Goal: Information Seeking & Learning: Check status

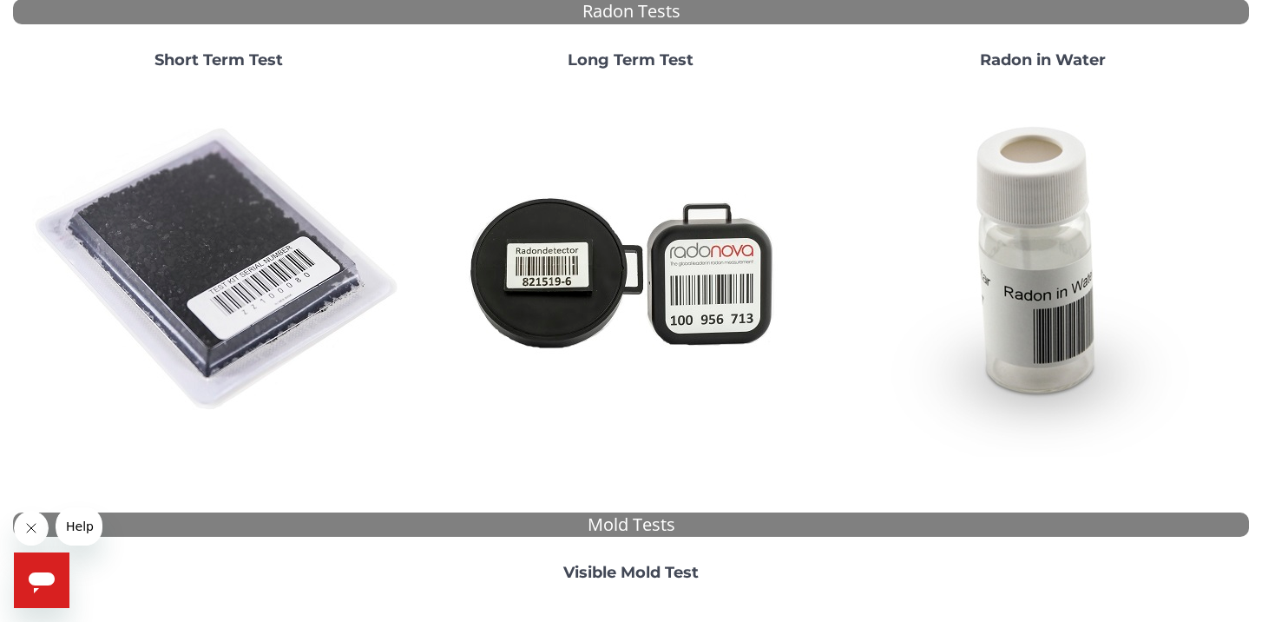
scroll to position [180, 0]
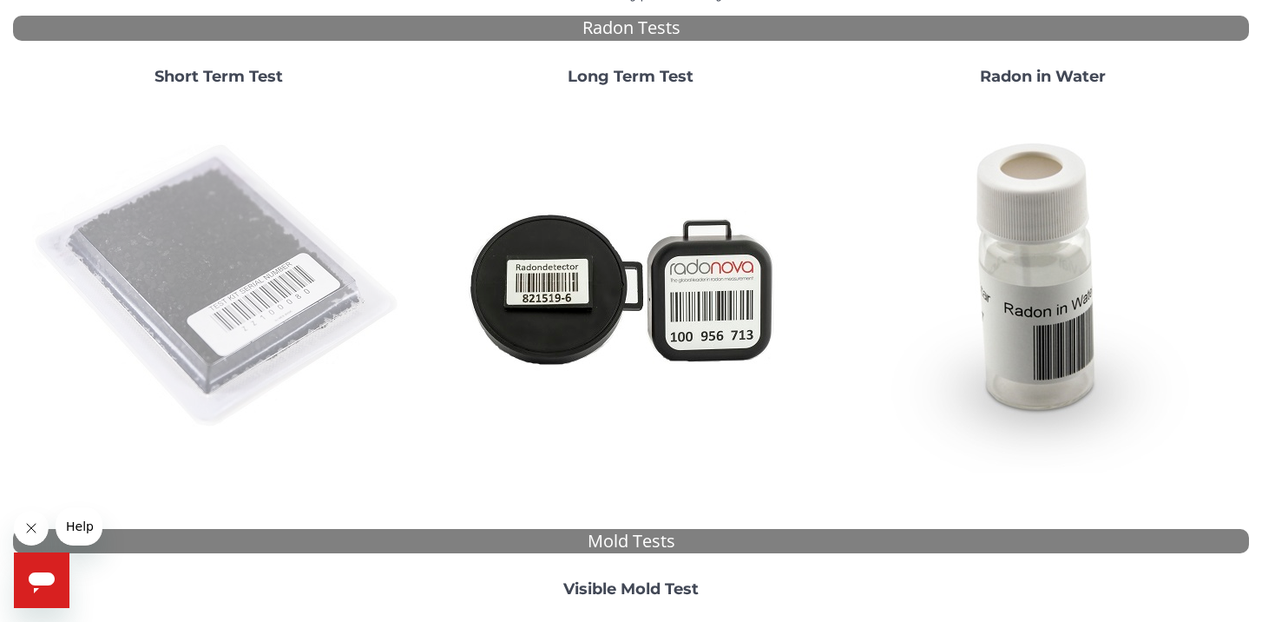
click at [179, 273] on img at bounding box center [218, 286] width 373 height 373
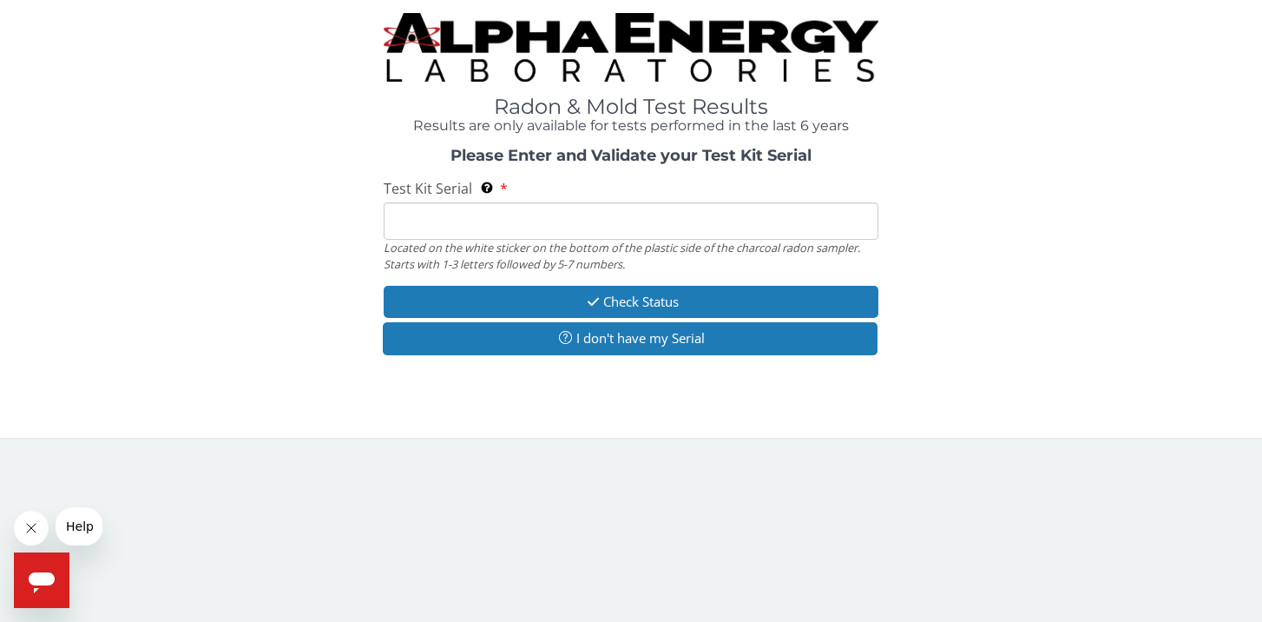
click at [455, 219] on input "Test Kit Serial Located on the white sticker on the bottom of the plastic side …" at bounding box center [631, 220] width 495 height 37
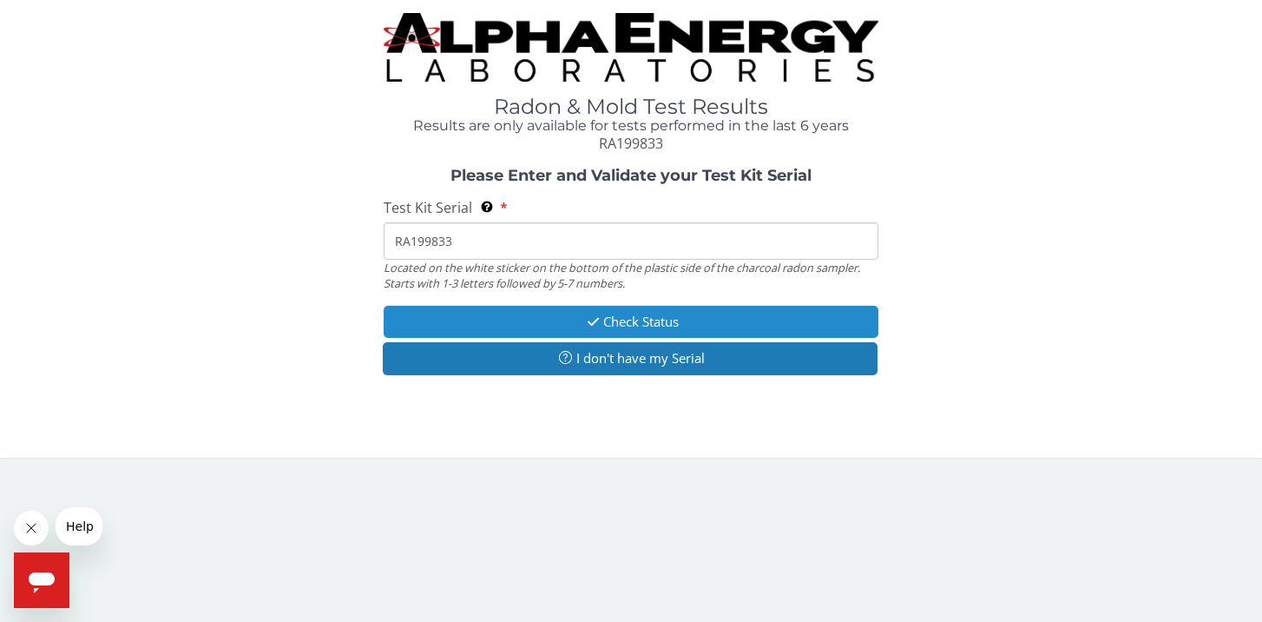
type input "RA199833"
click at [643, 313] on button "Check Status" at bounding box center [631, 322] width 495 height 32
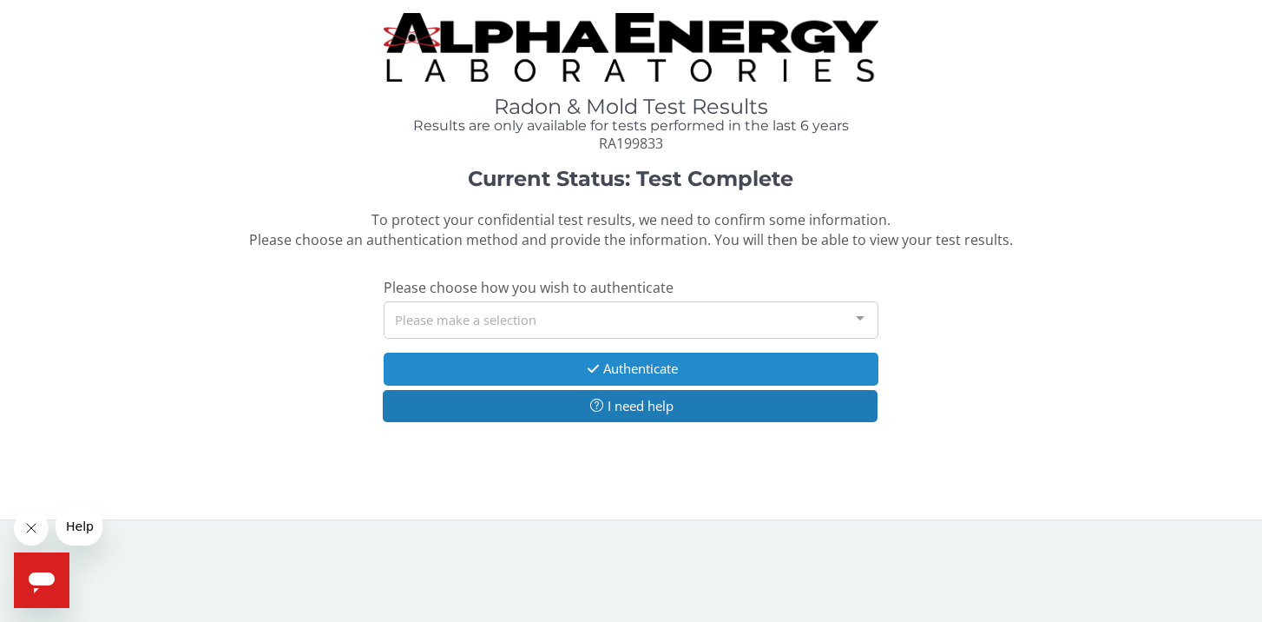
click at [655, 365] on button "Authenticate" at bounding box center [631, 368] width 495 height 32
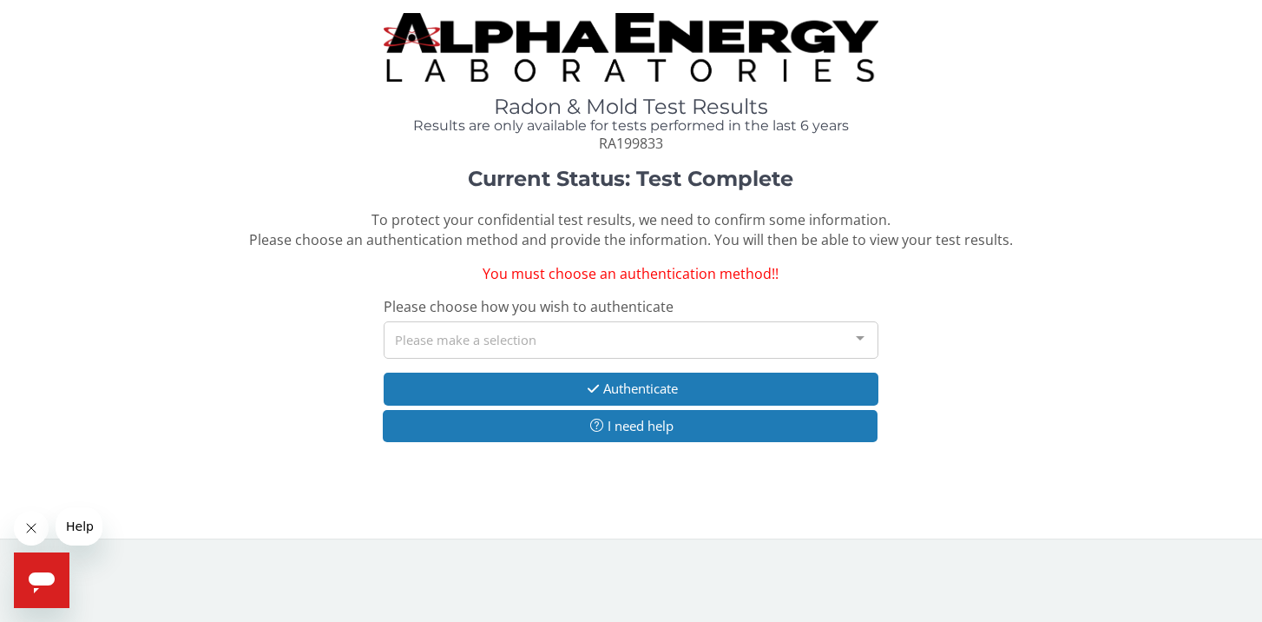
click at [859, 330] on div at bounding box center [860, 338] width 35 height 33
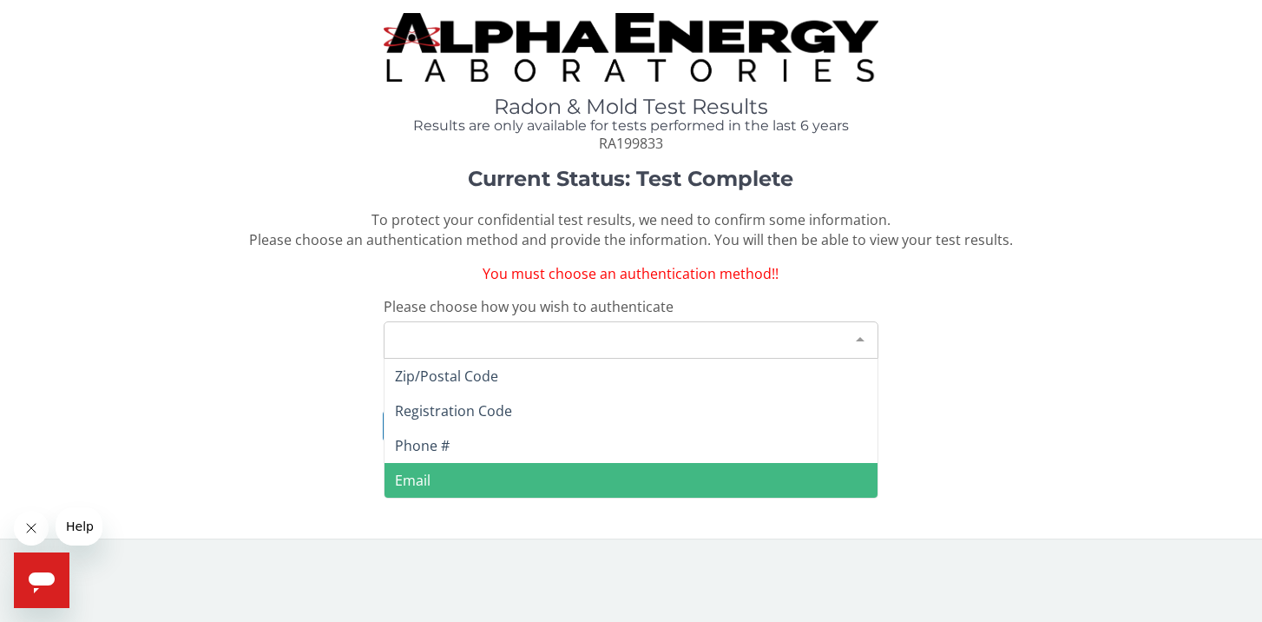
click at [661, 477] on span "Email" at bounding box center [631, 480] width 493 height 35
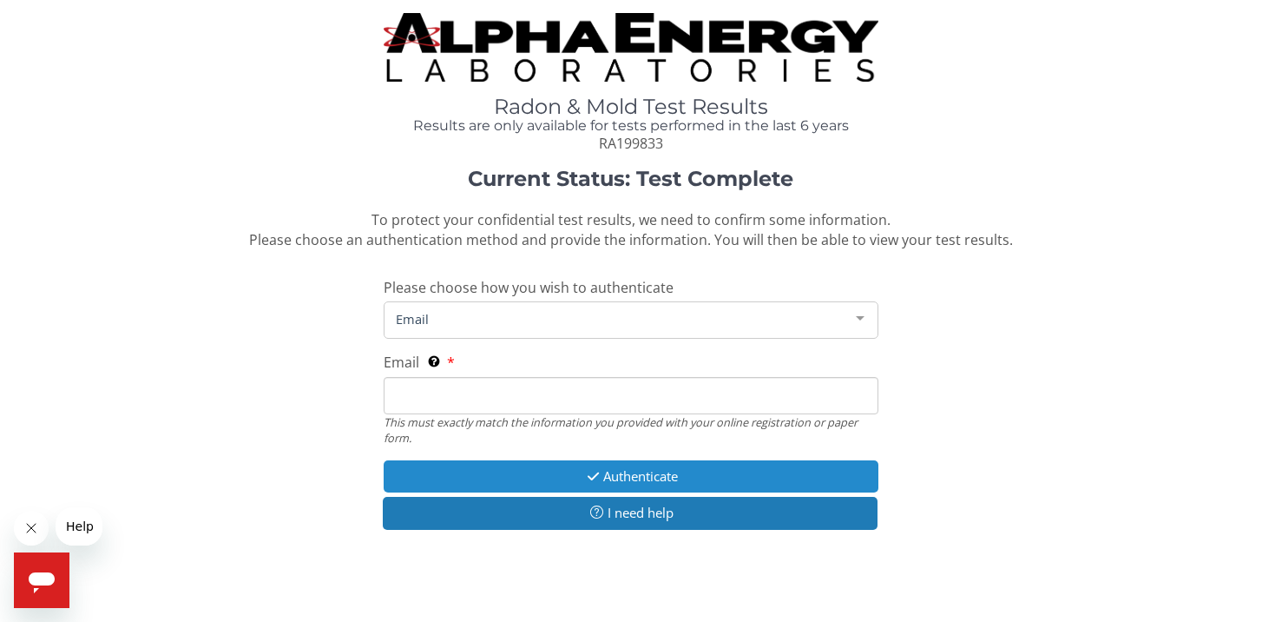
click at [657, 470] on button "Authenticate" at bounding box center [631, 476] width 495 height 32
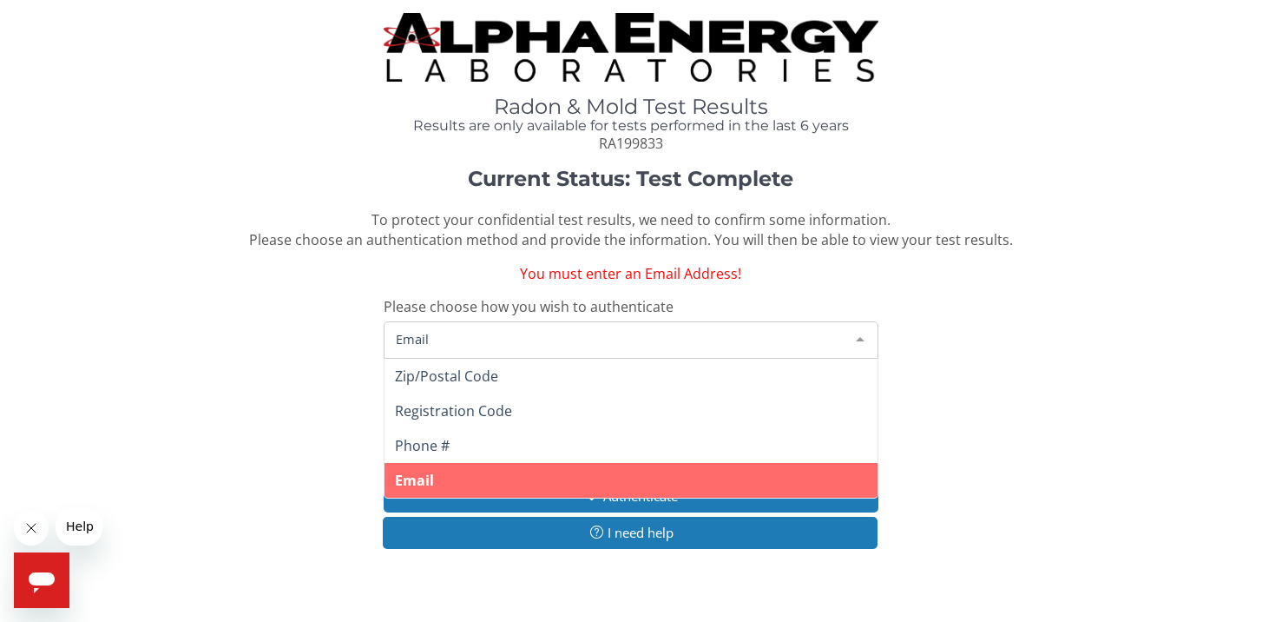
click at [495, 331] on span "Email" at bounding box center [617, 338] width 451 height 19
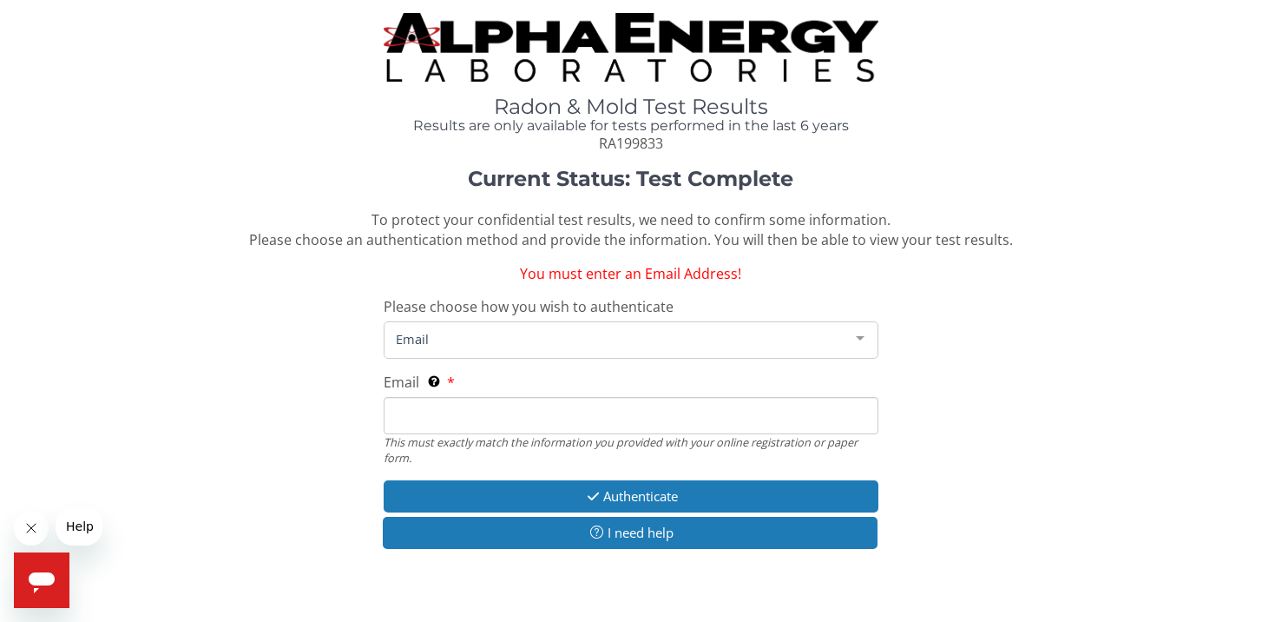
click at [466, 329] on span "Email" at bounding box center [617, 338] width 451 height 19
click at [481, 412] on input "Email This must exactly match the information you provided with your online reg…" at bounding box center [631, 415] width 495 height 37
type input "[EMAIL_ADDRESS][DOMAIN_NAME]"
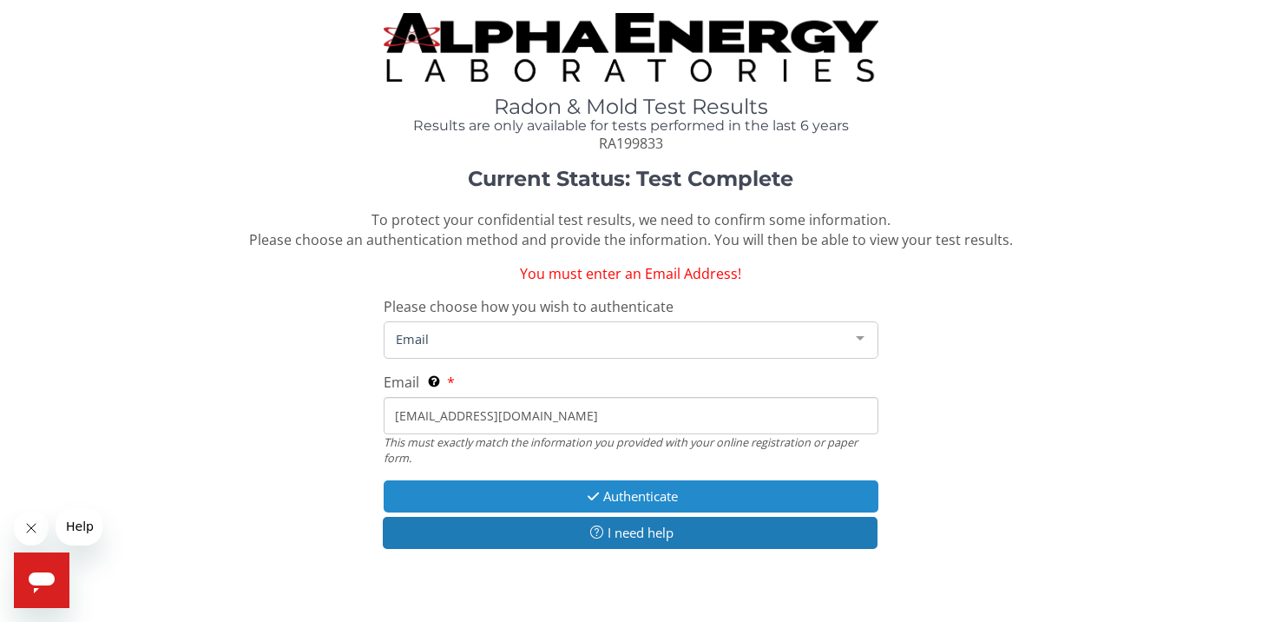
click at [639, 488] on button "Authenticate" at bounding box center [631, 496] width 495 height 32
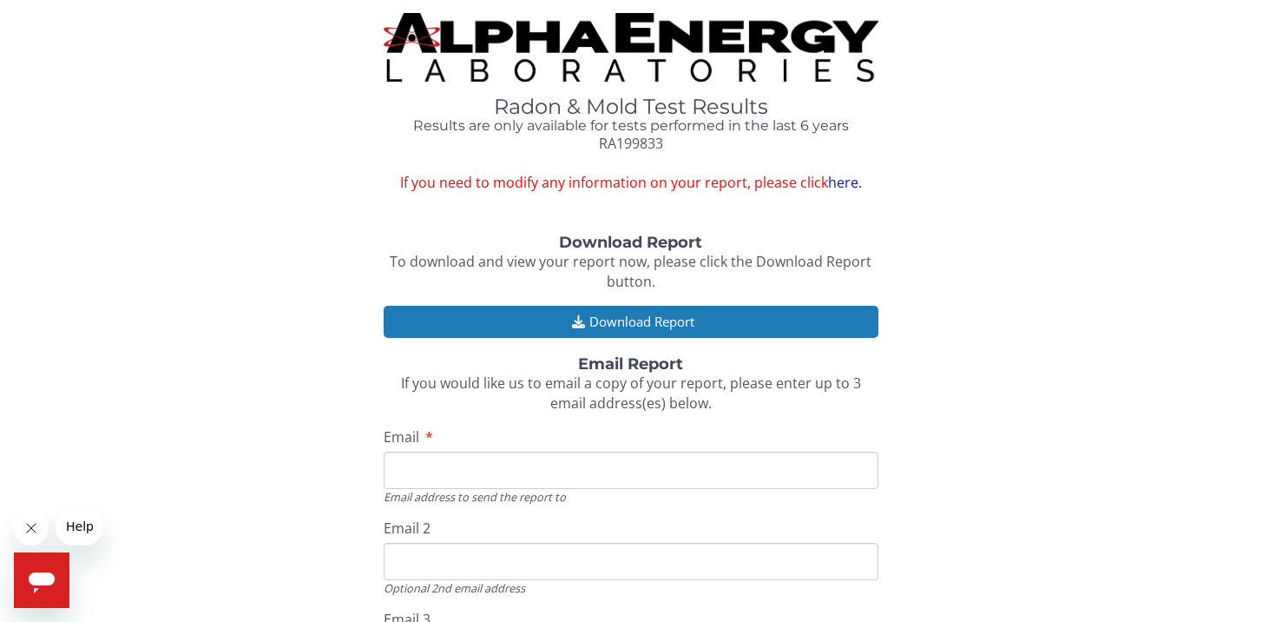
type input "[EMAIL_ADDRESS][DOMAIN_NAME]"
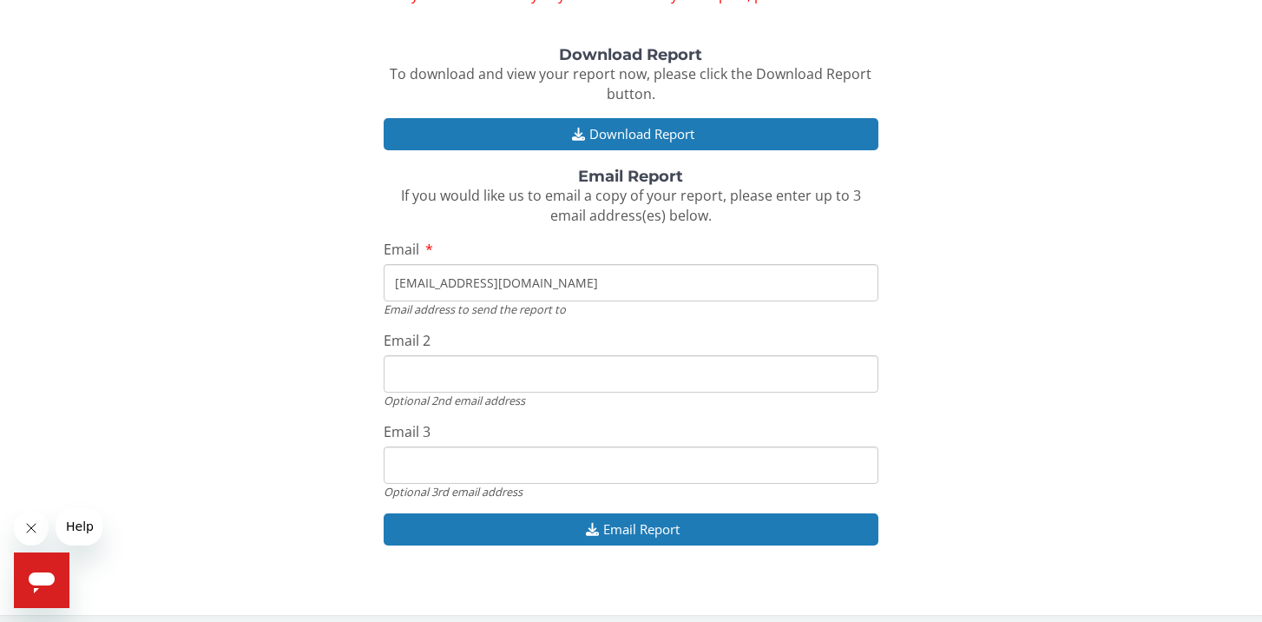
scroll to position [187, 0]
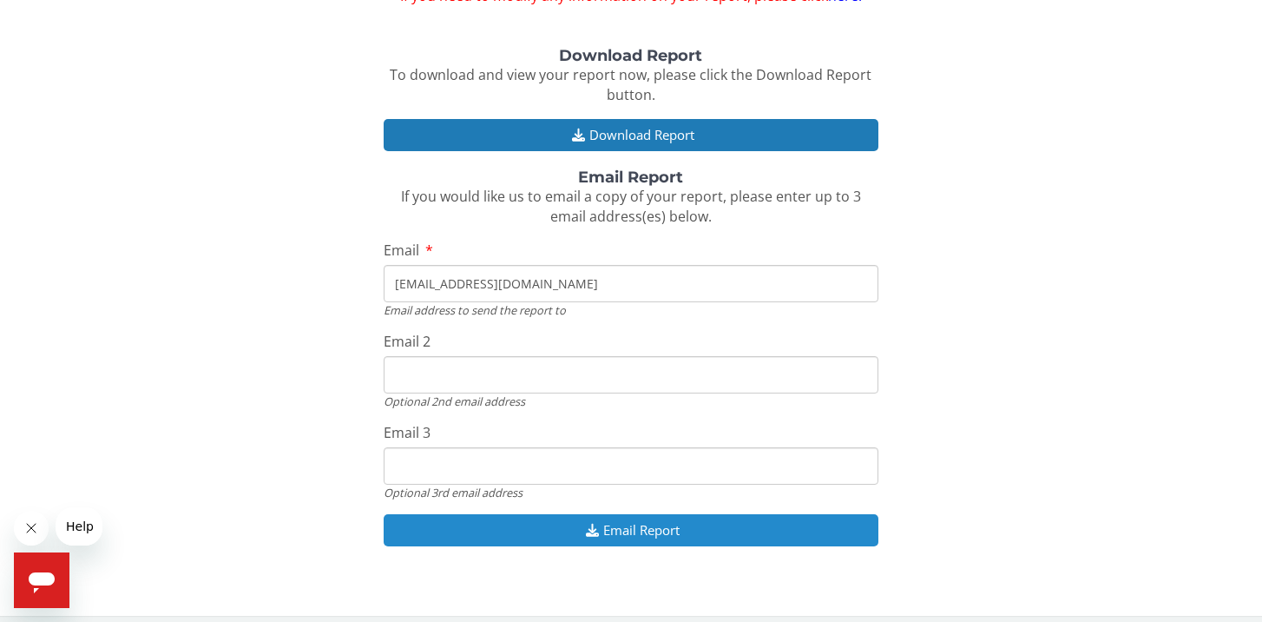
click at [648, 519] on button "Email Report" at bounding box center [631, 530] width 495 height 32
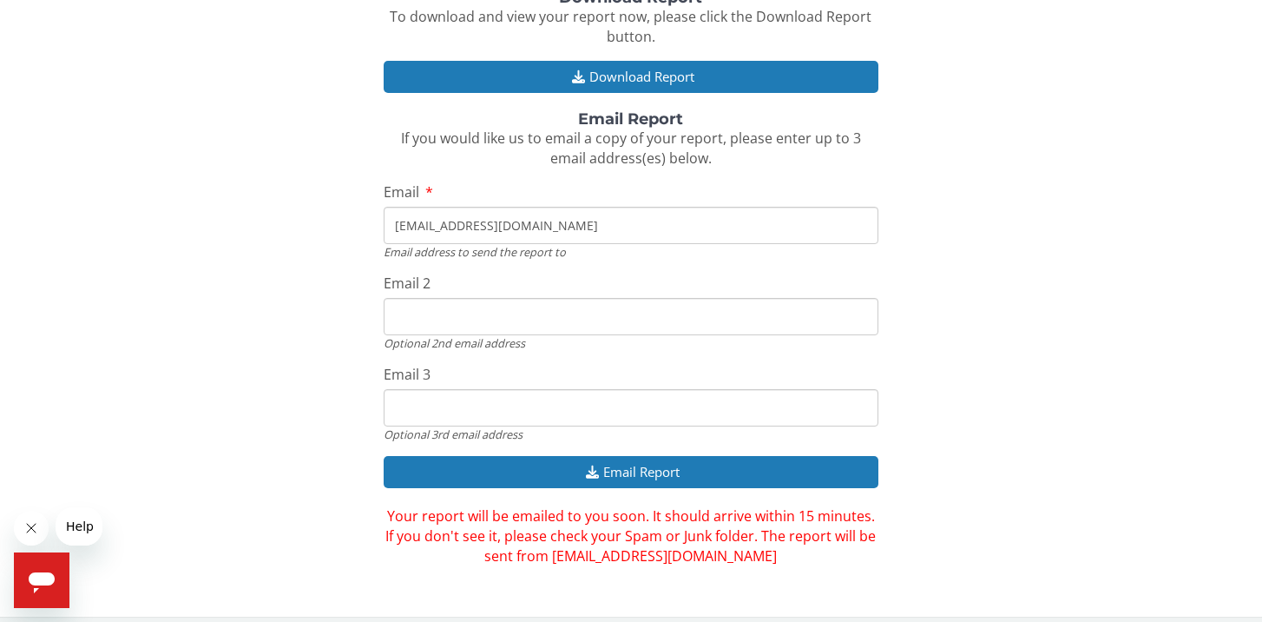
scroll to position [244, 0]
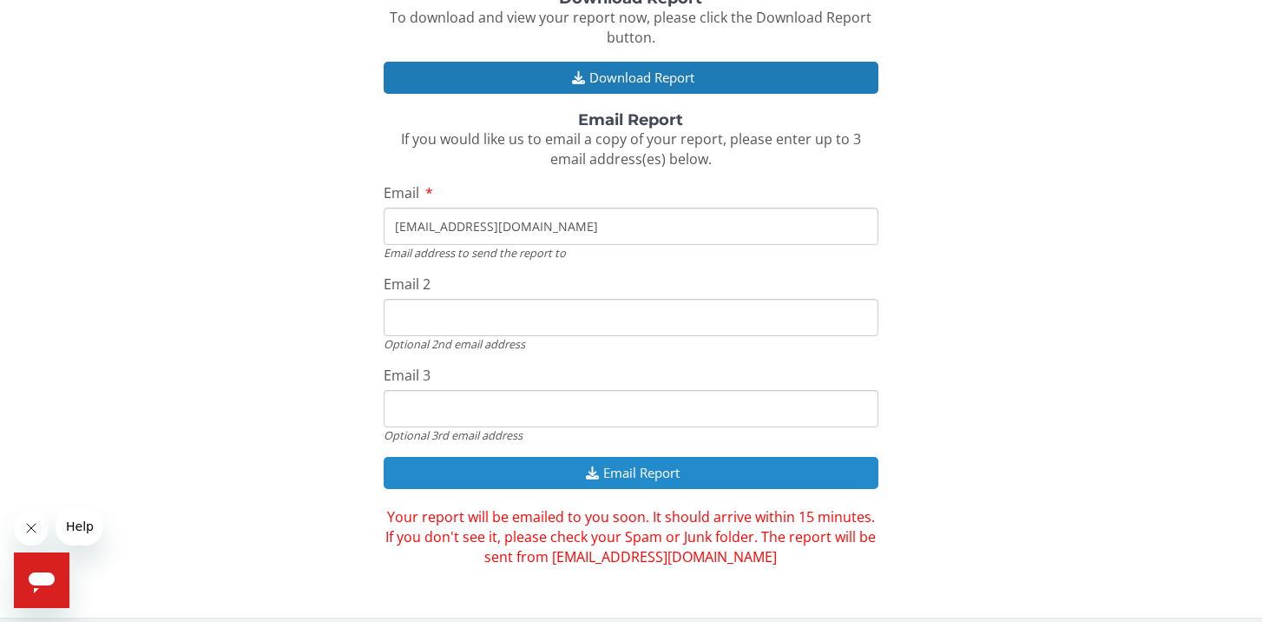
click at [631, 462] on button "Email Report" at bounding box center [631, 473] width 495 height 32
